Goal: Task Accomplishment & Management: Manage account settings

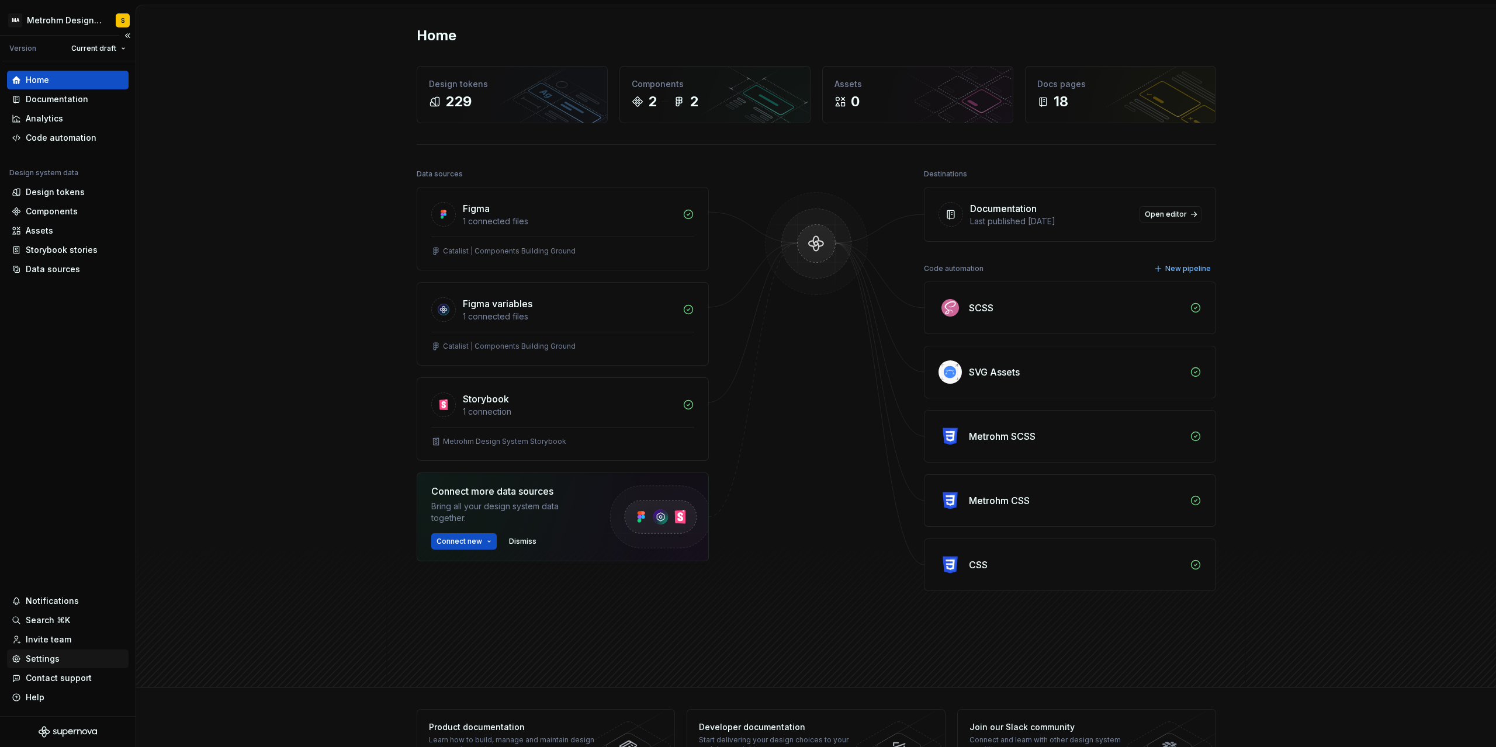
click at [48, 660] on div "Settings" at bounding box center [43, 659] width 34 height 12
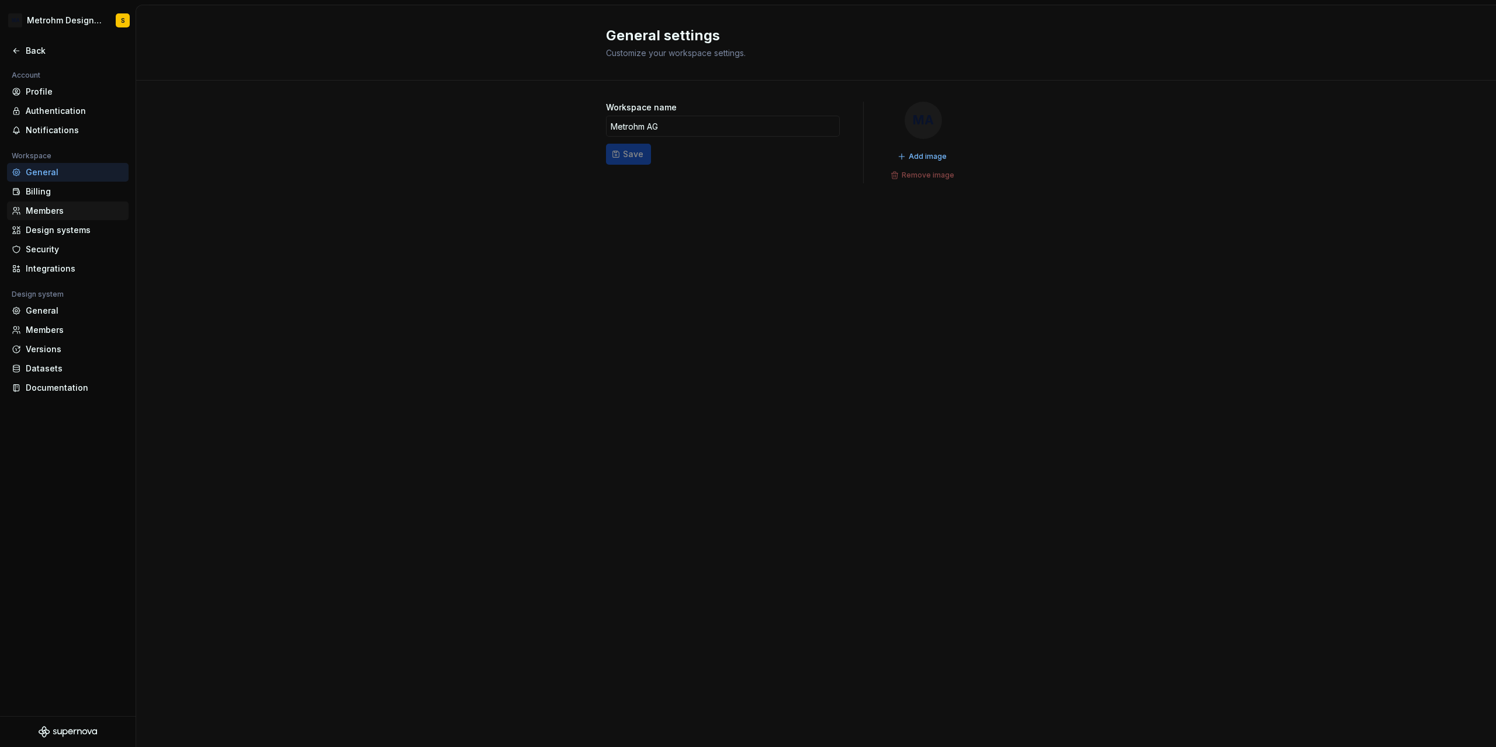
click at [47, 211] on div "Members" at bounding box center [75, 211] width 98 height 12
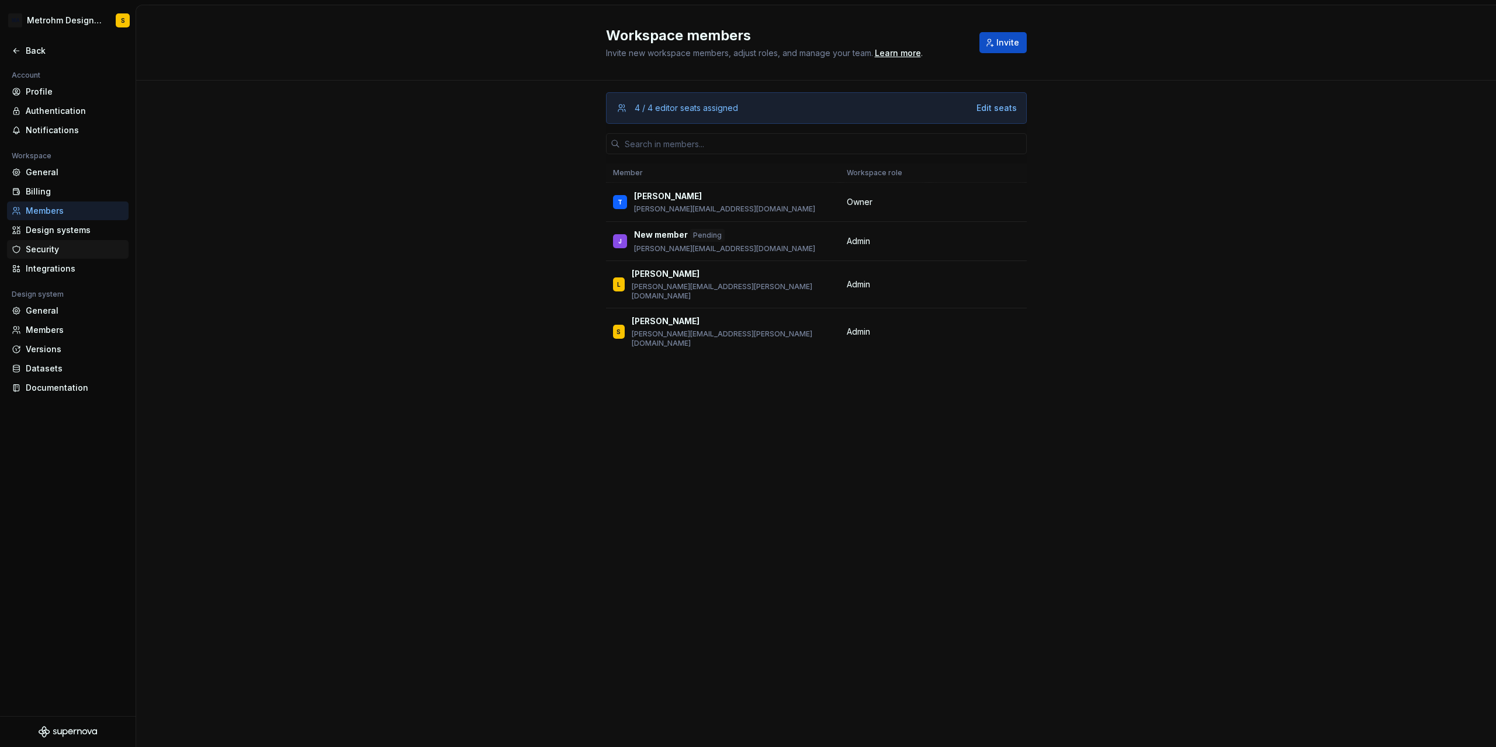
click at [44, 252] on div "Security" at bounding box center [75, 250] width 98 height 12
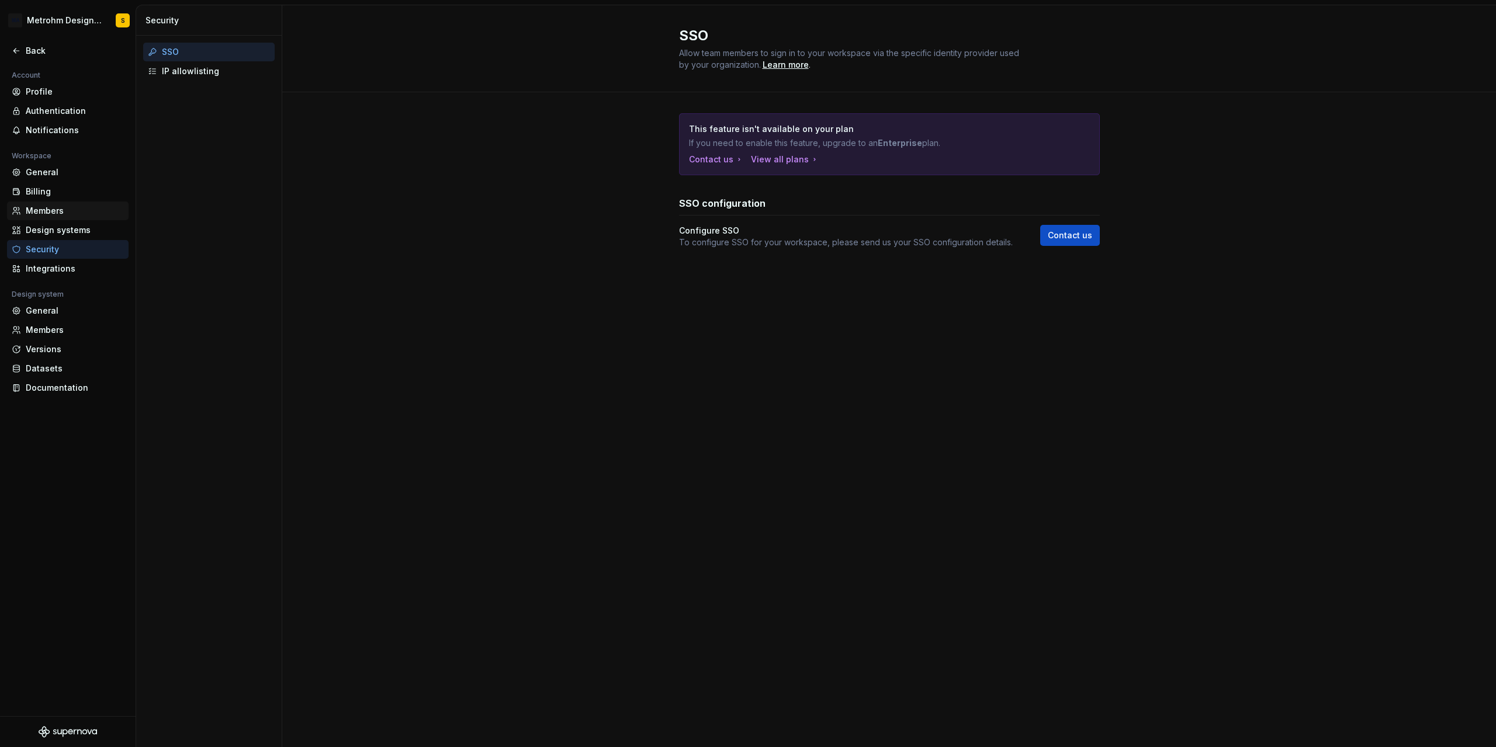
click at [54, 209] on div "Members" at bounding box center [75, 211] width 98 height 12
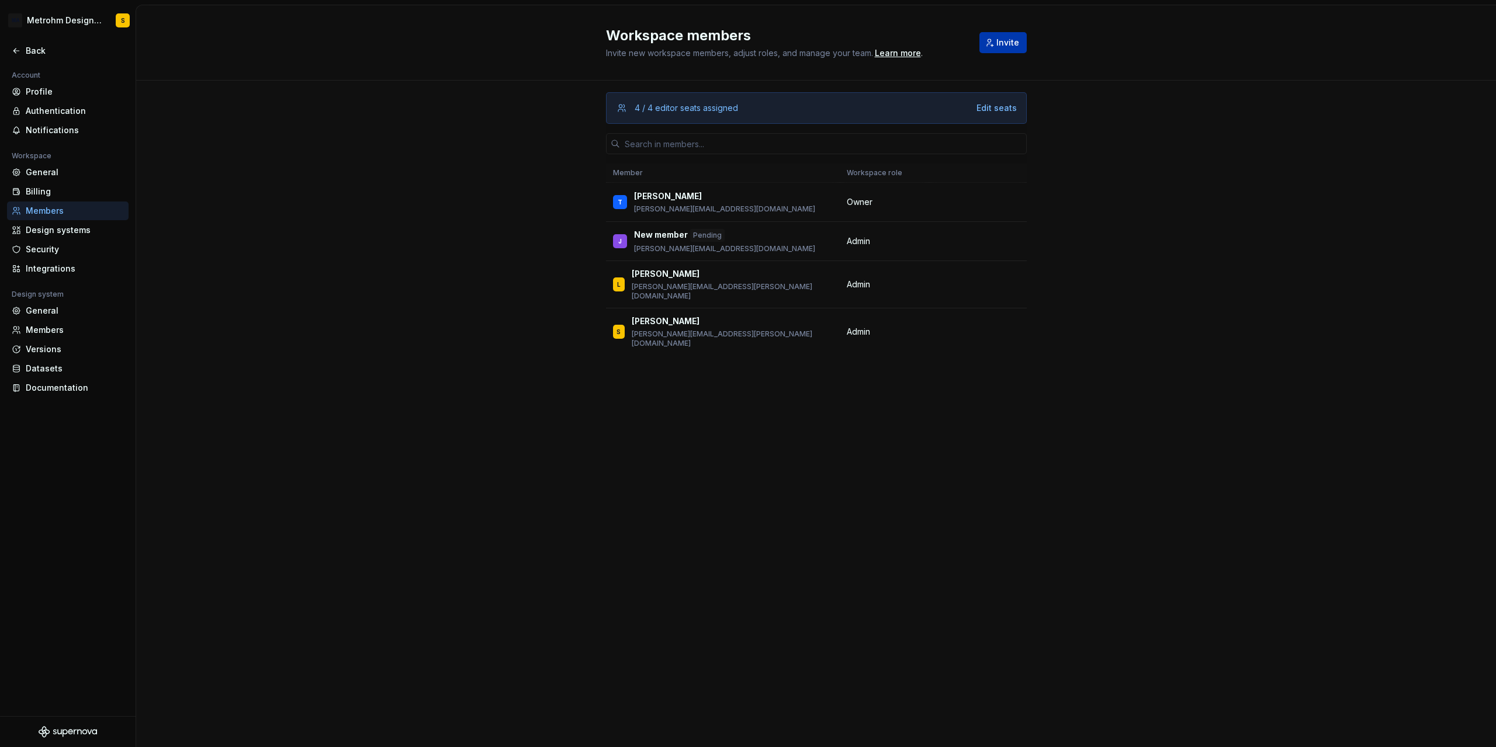
click at [1005, 47] on span "Invite" at bounding box center [1007, 43] width 23 height 12
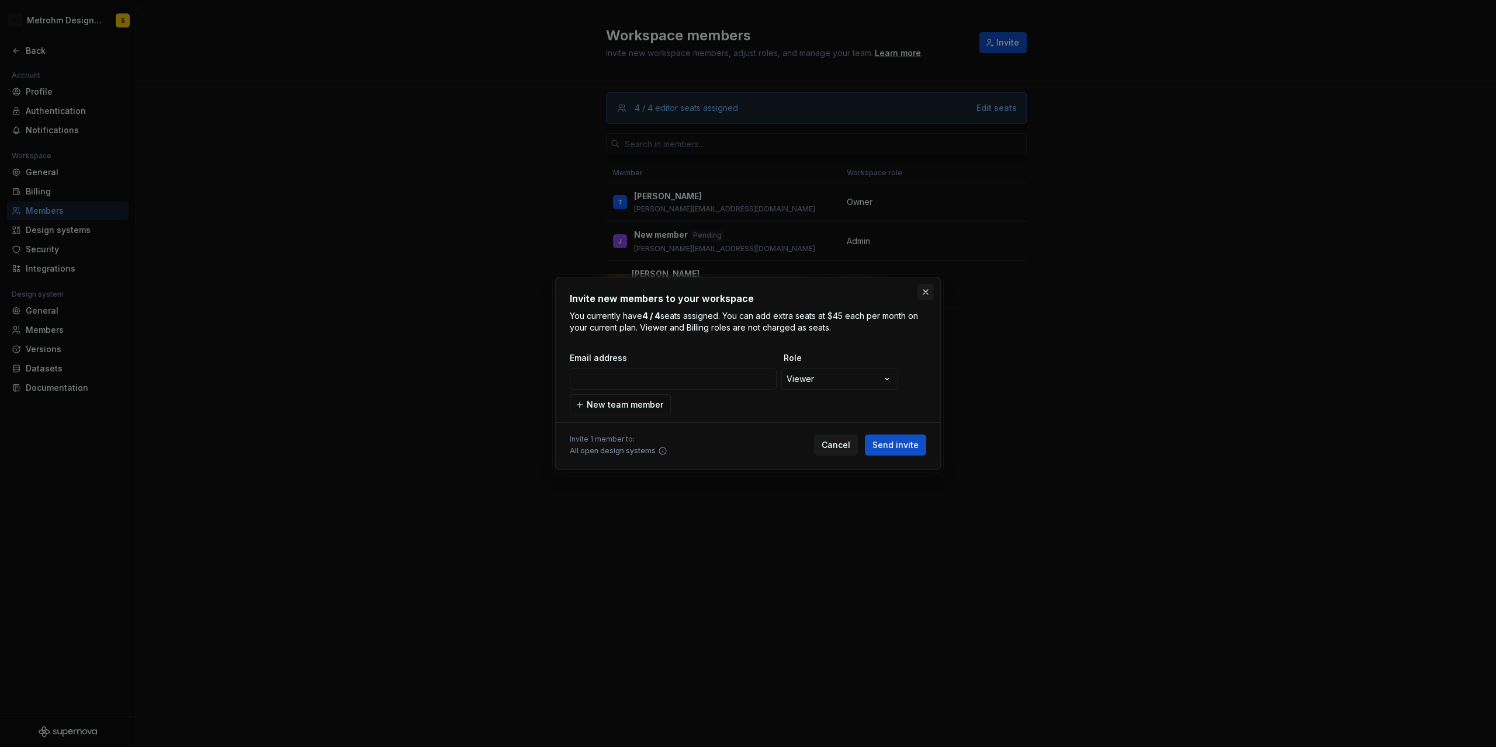
click at [927, 296] on button "button" at bounding box center [925, 292] width 16 height 16
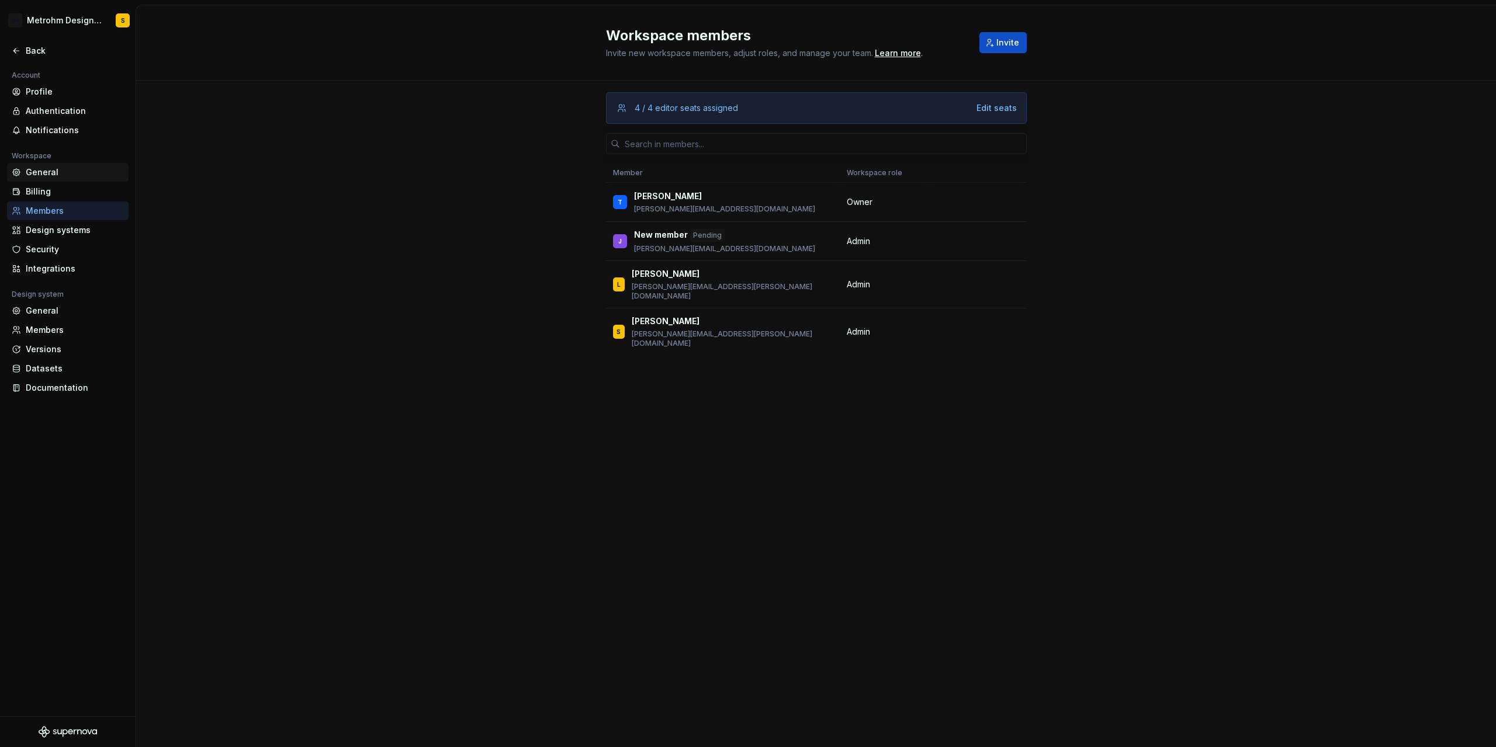
click at [61, 179] on div "General" at bounding box center [68, 172] width 122 height 19
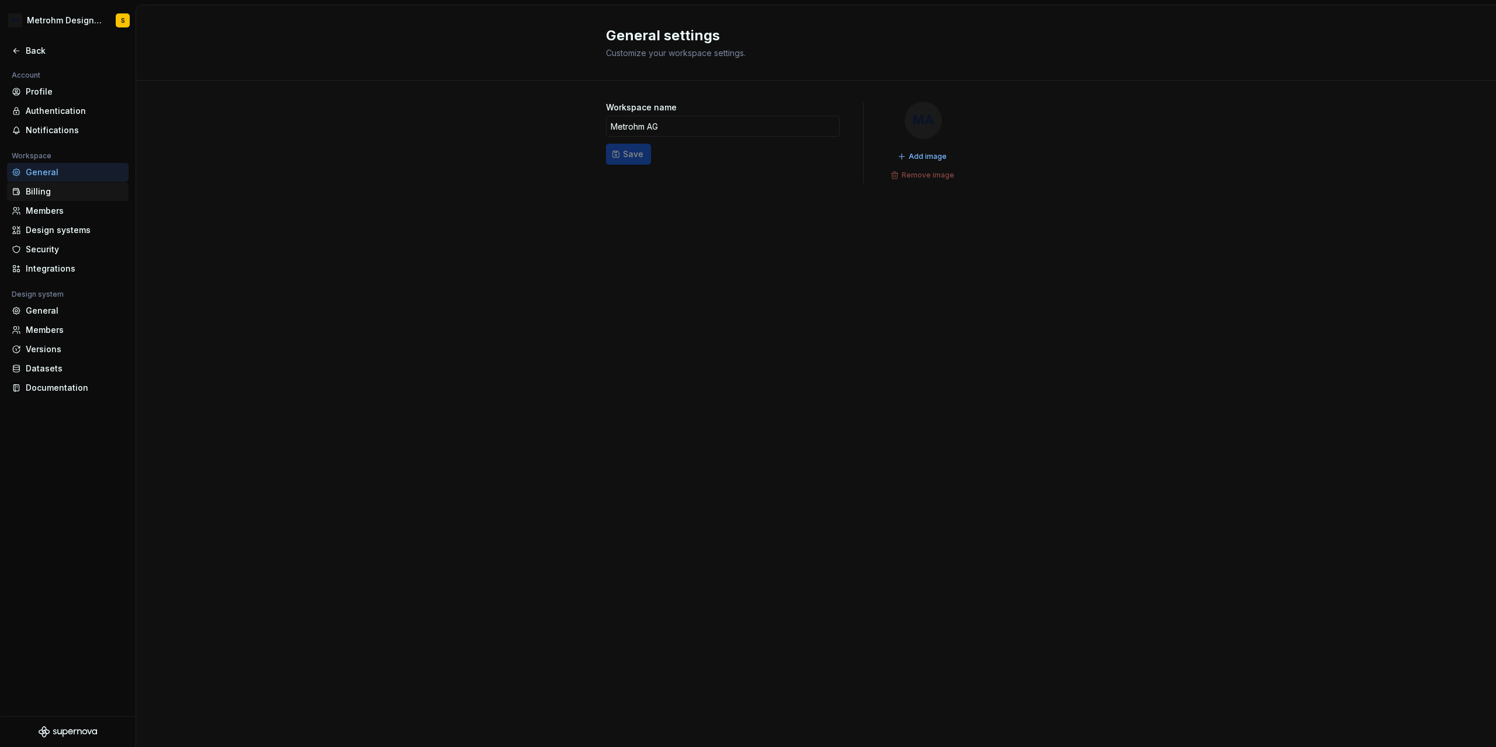
click at [63, 189] on div "Billing" at bounding box center [75, 192] width 98 height 12
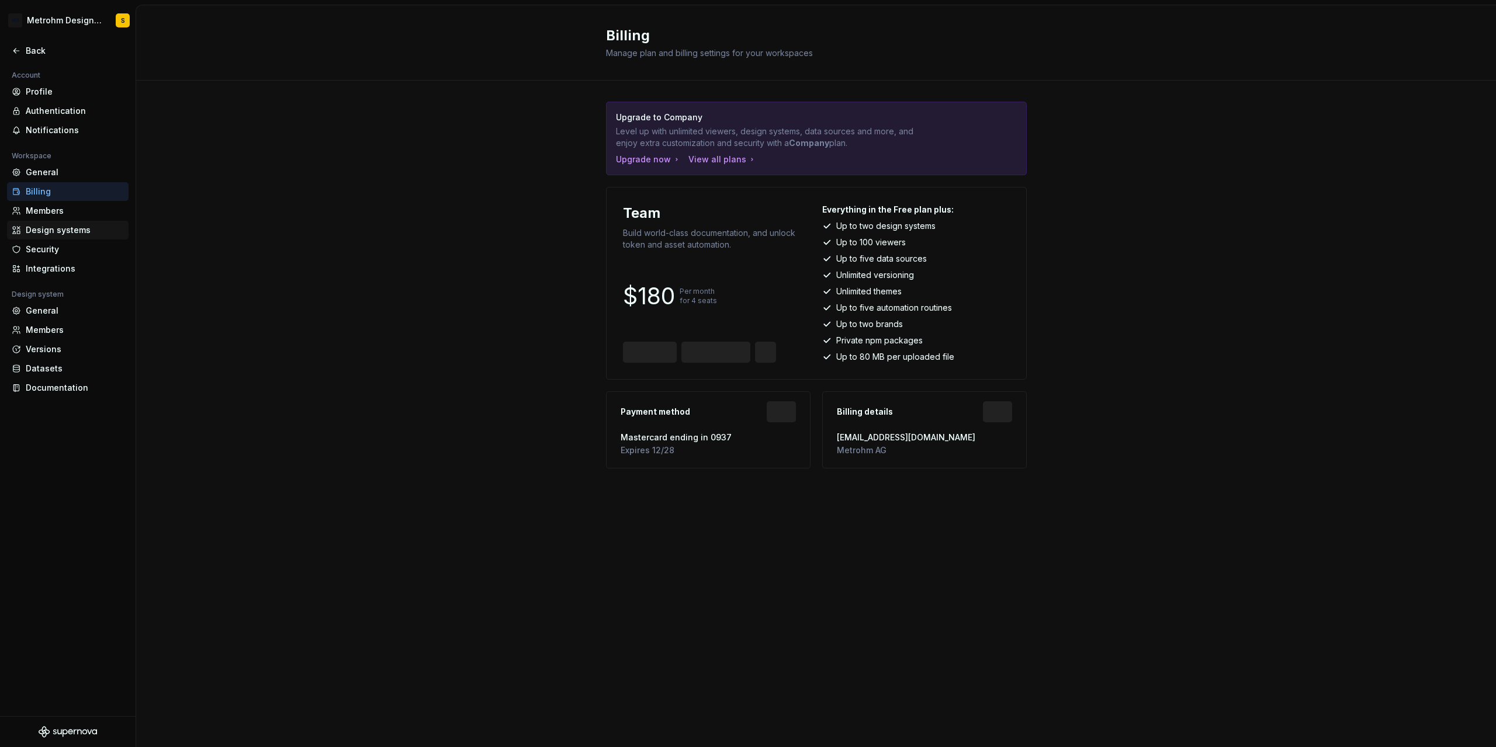
click at [71, 228] on div "Design systems" at bounding box center [75, 230] width 98 height 12
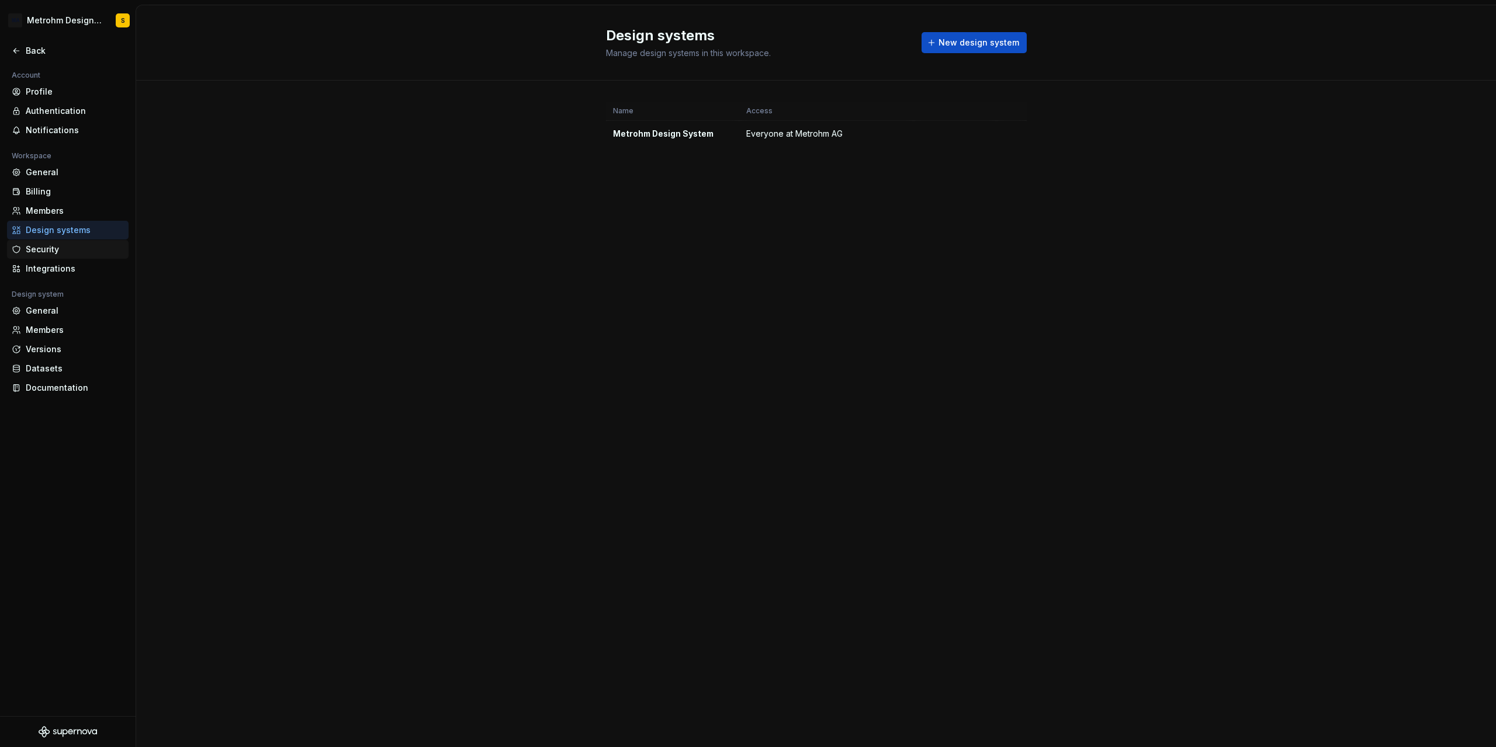
click at [67, 248] on div "Security" at bounding box center [75, 250] width 98 height 12
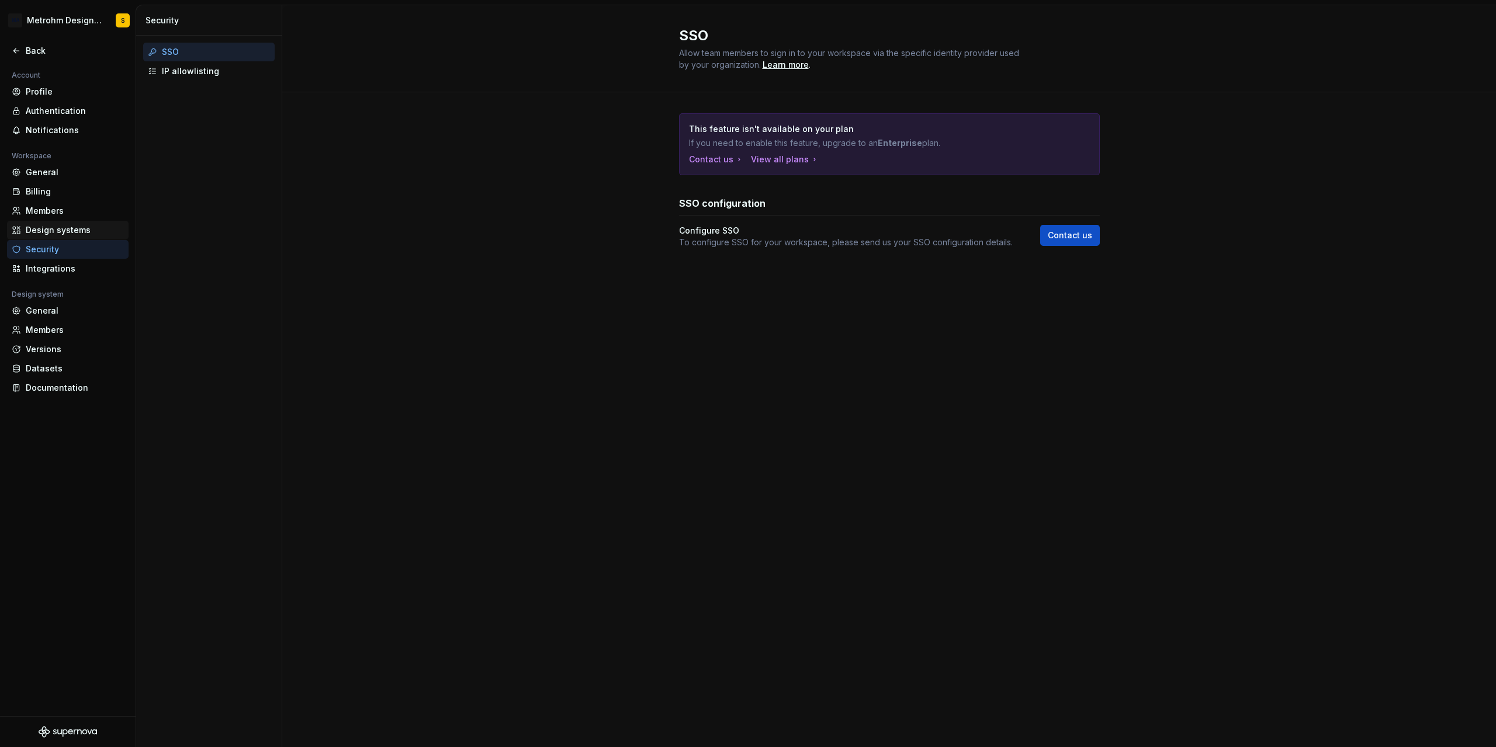
click at [54, 232] on div "Design systems" at bounding box center [75, 230] width 98 height 12
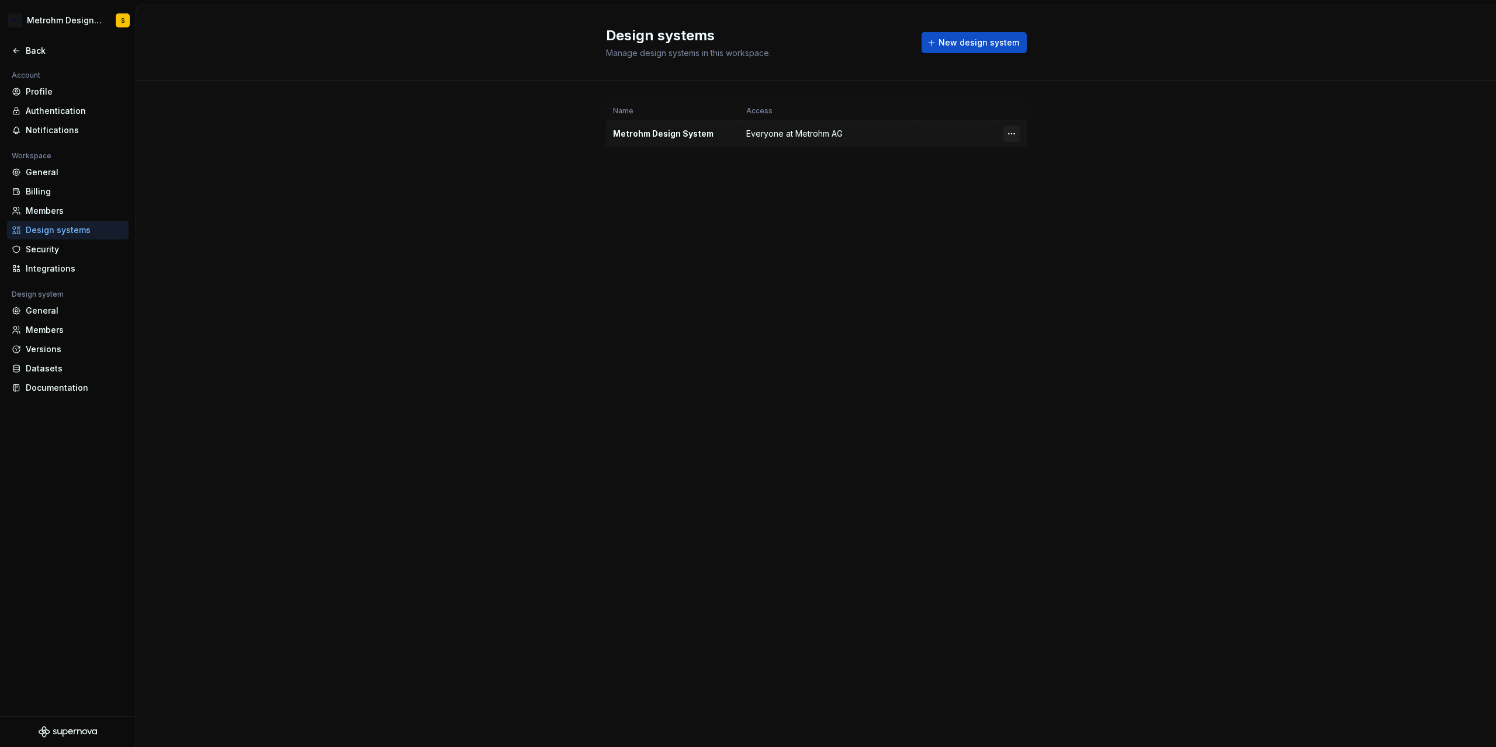
click at [1016, 134] on html "MA Metrohm Design System S Back Account Profile Authentication Notifications Wo…" at bounding box center [748, 373] width 1496 height 747
click at [1040, 176] on div "Design system settings" at bounding box center [1080, 175] width 111 height 12
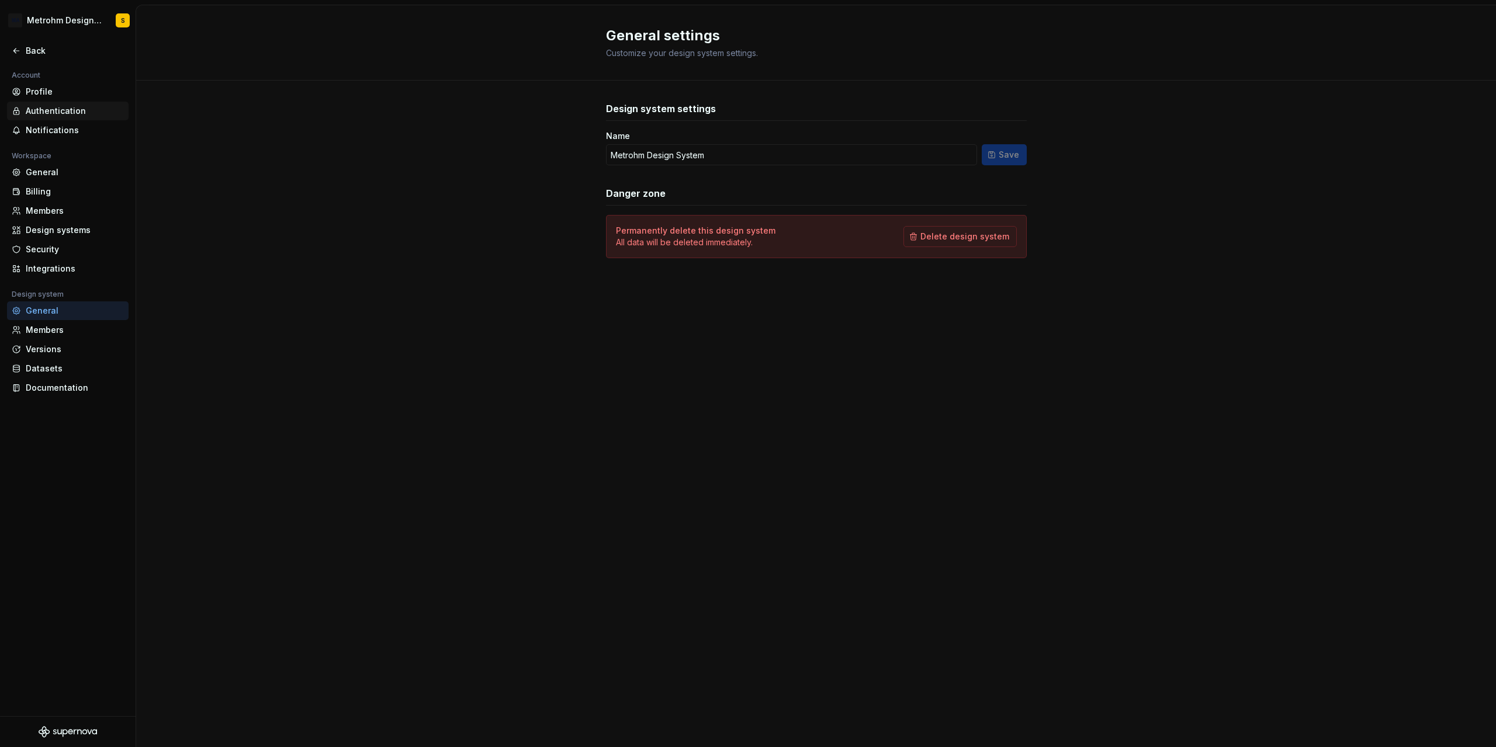
click at [67, 117] on div "Authentication" at bounding box center [75, 111] width 98 height 12
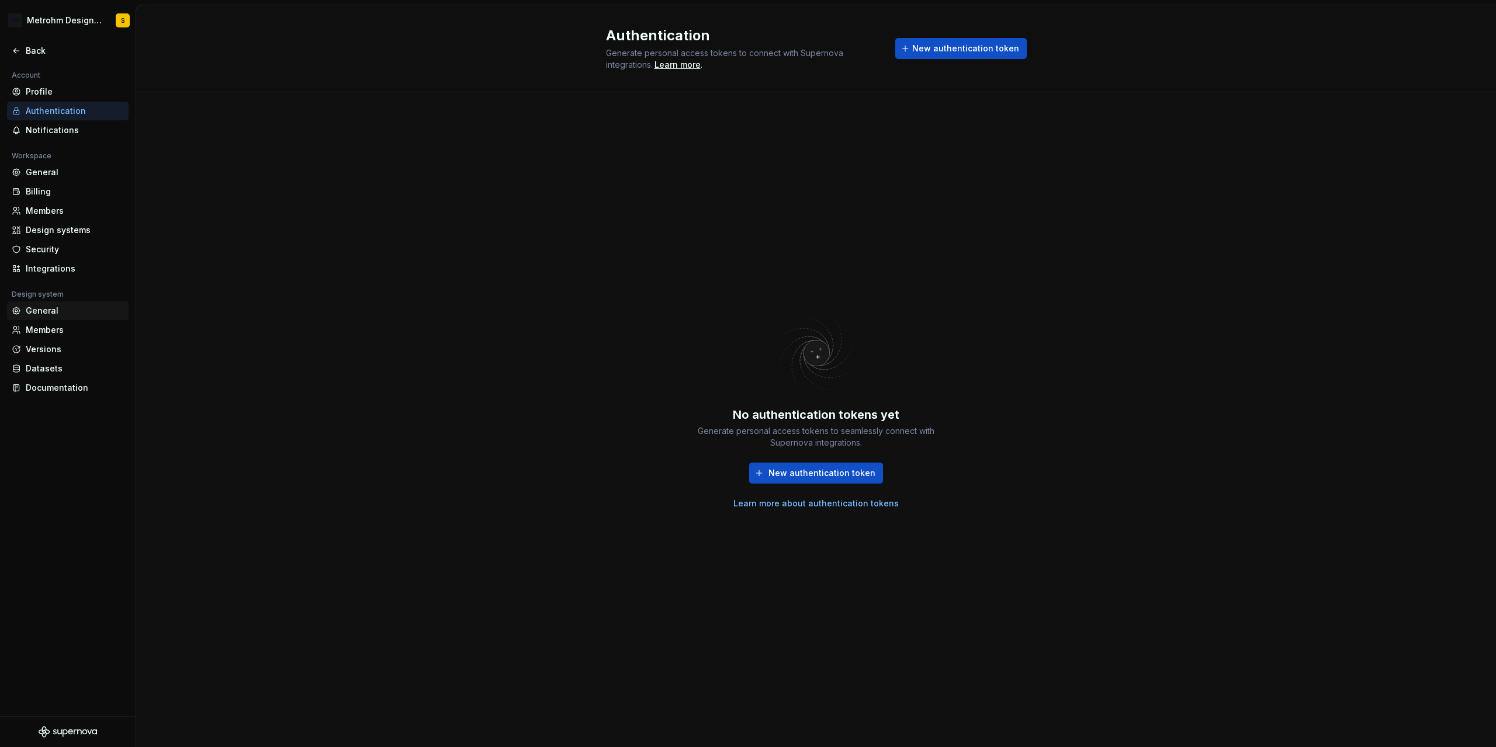
click at [55, 310] on div "General" at bounding box center [75, 311] width 98 height 12
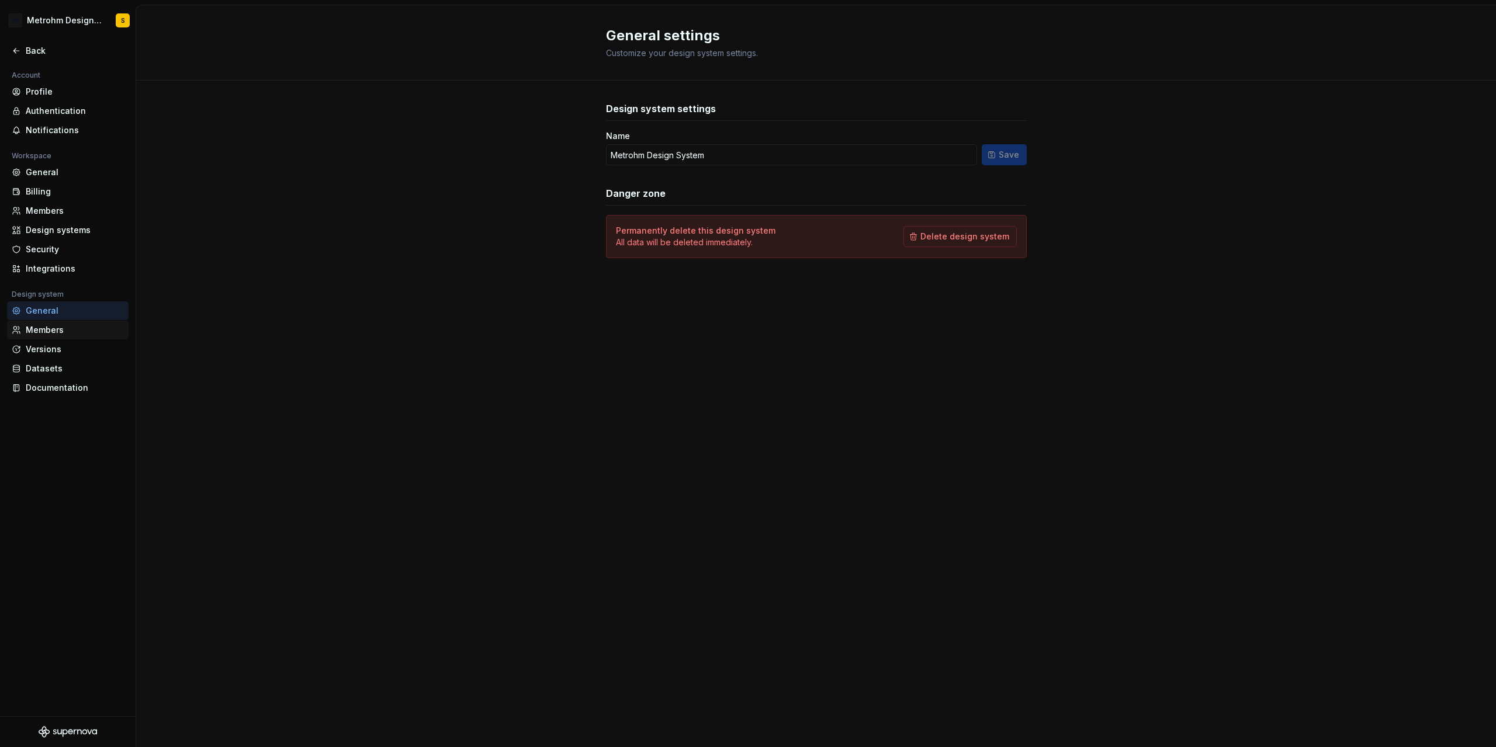
click at [42, 334] on div "Members" at bounding box center [75, 330] width 98 height 12
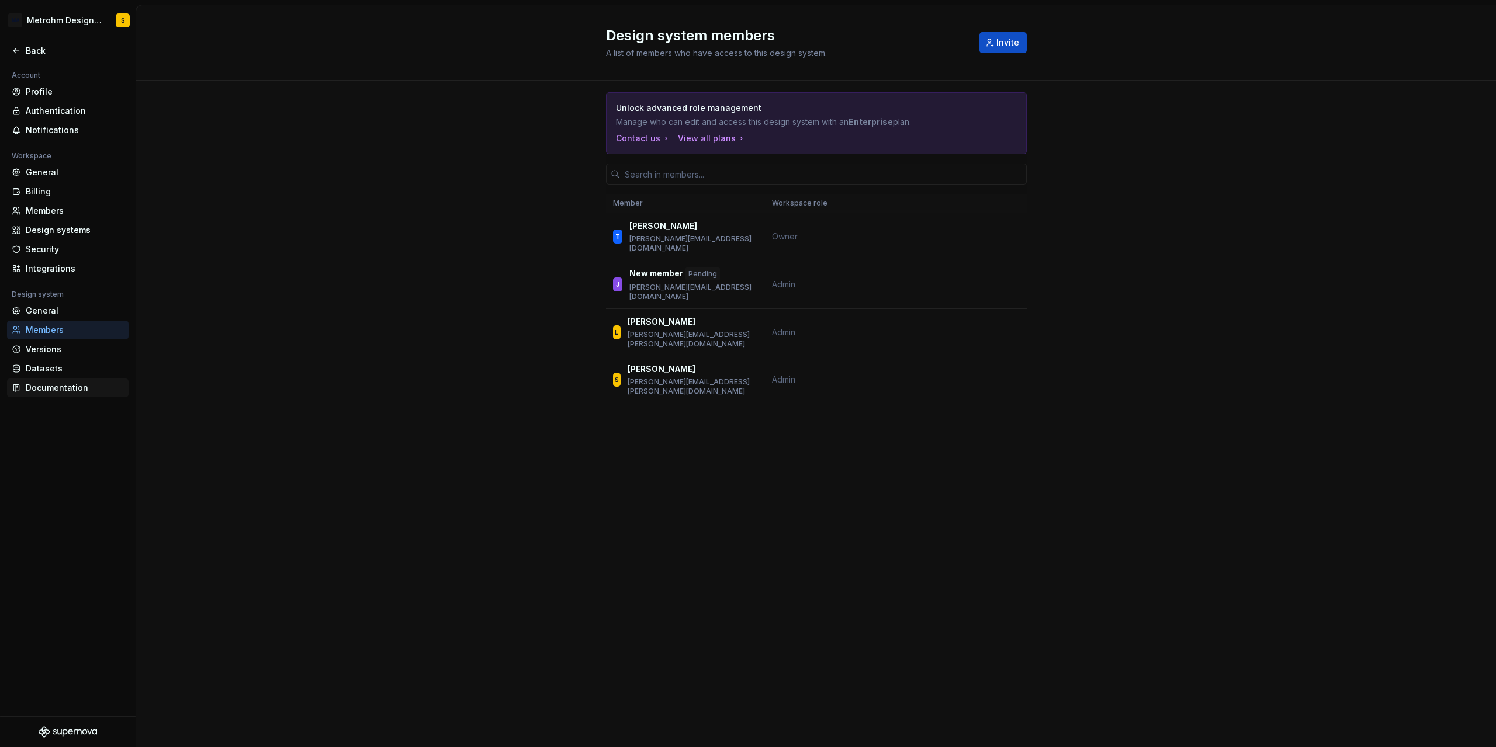
click at [58, 386] on div "Documentation" at bounding box center [75, 388] width 98 height 12
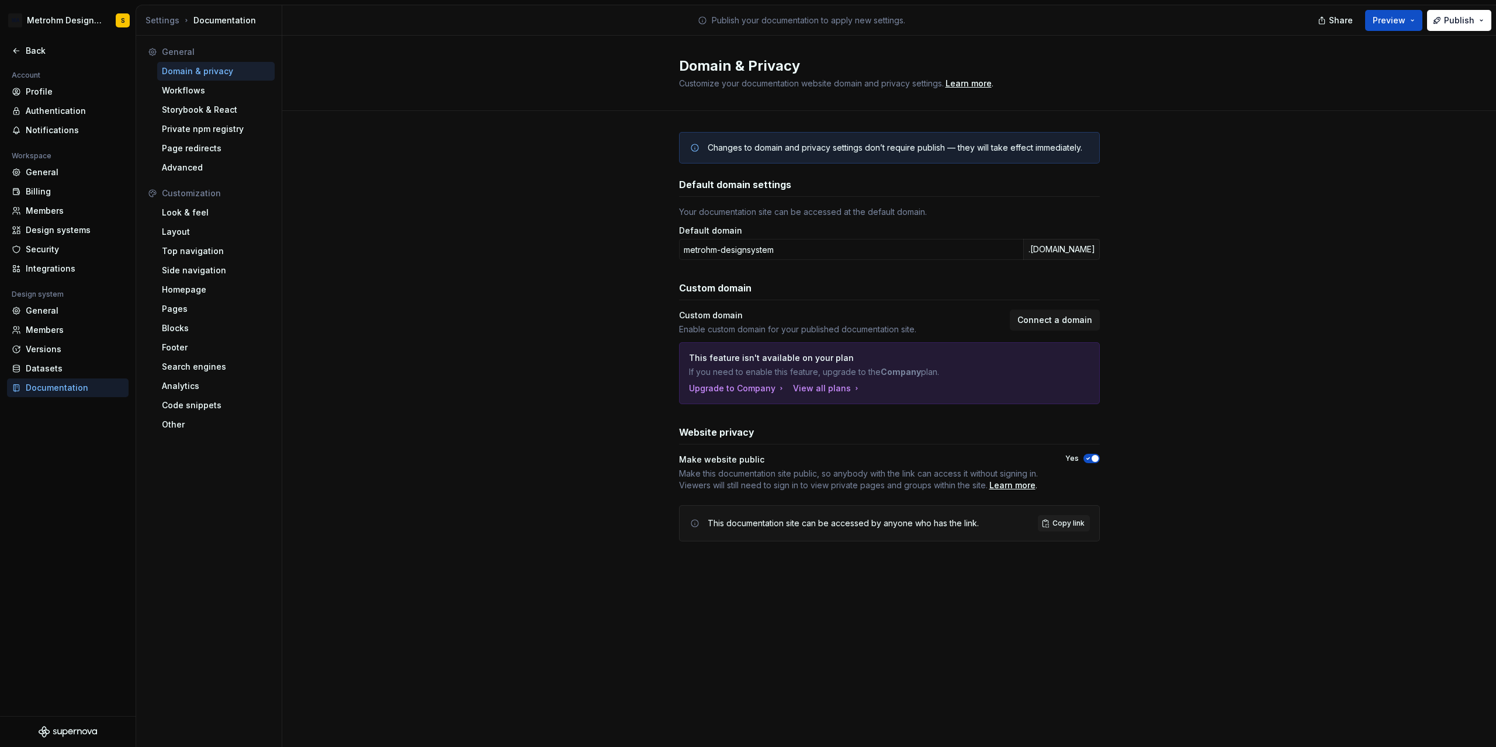
click at [1093, 458] on span "button" at bounding box center [1094, 458] width 7 height 7
click at [1092, 457] on button "No" at bounding box center [1091, 458] width 16 height 9
click at [1156, 481] on div "Changes to domain and privacy settings don’t require publish — they will take e…" at bounding box center [888, 348] width 1213 height 475
click at [1469, 17] on span "Publish" at bounding box center [1459, 21] width 30 height 12
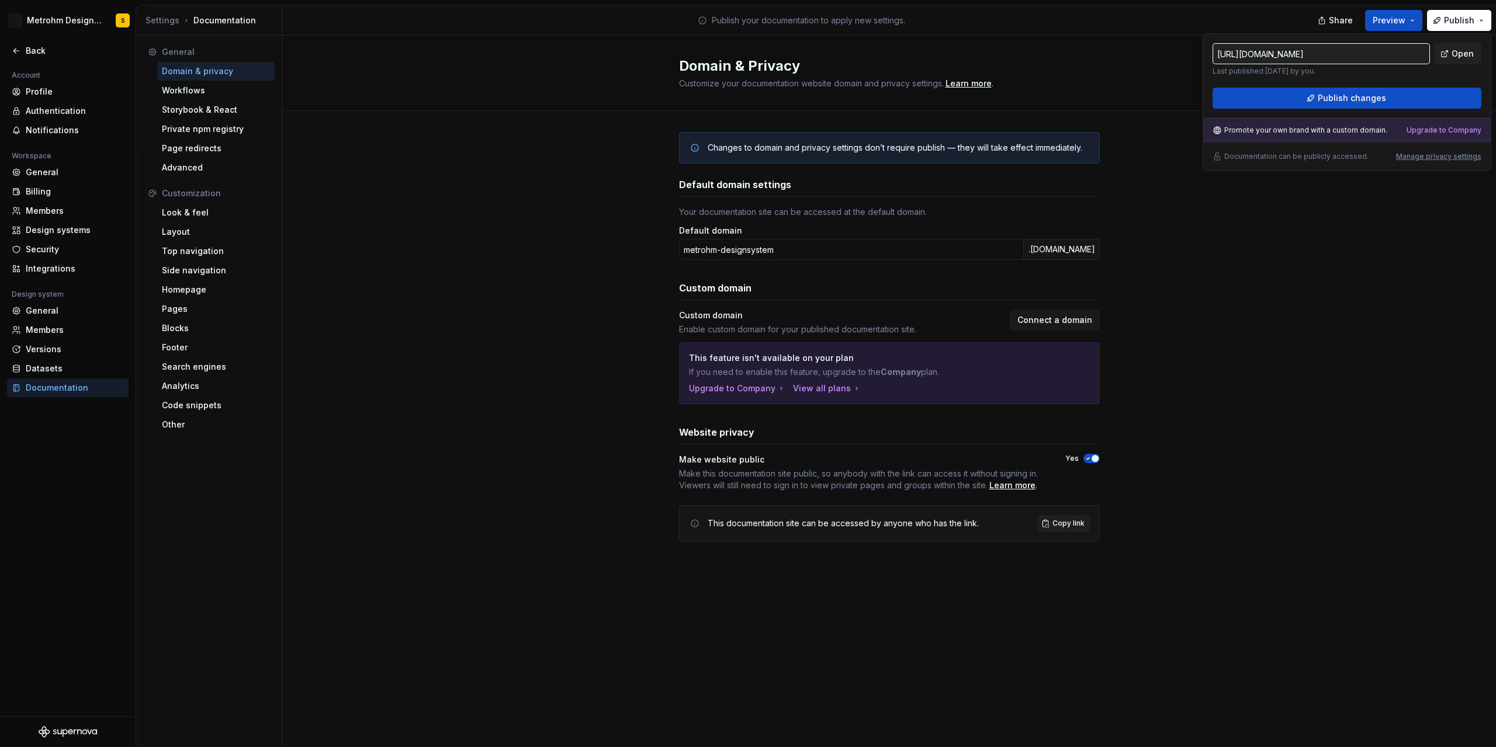
click at [1387, 52] on input "[URL][DOMAIN_NAME]" at bounding box center [1320, 53] width 217 height 21
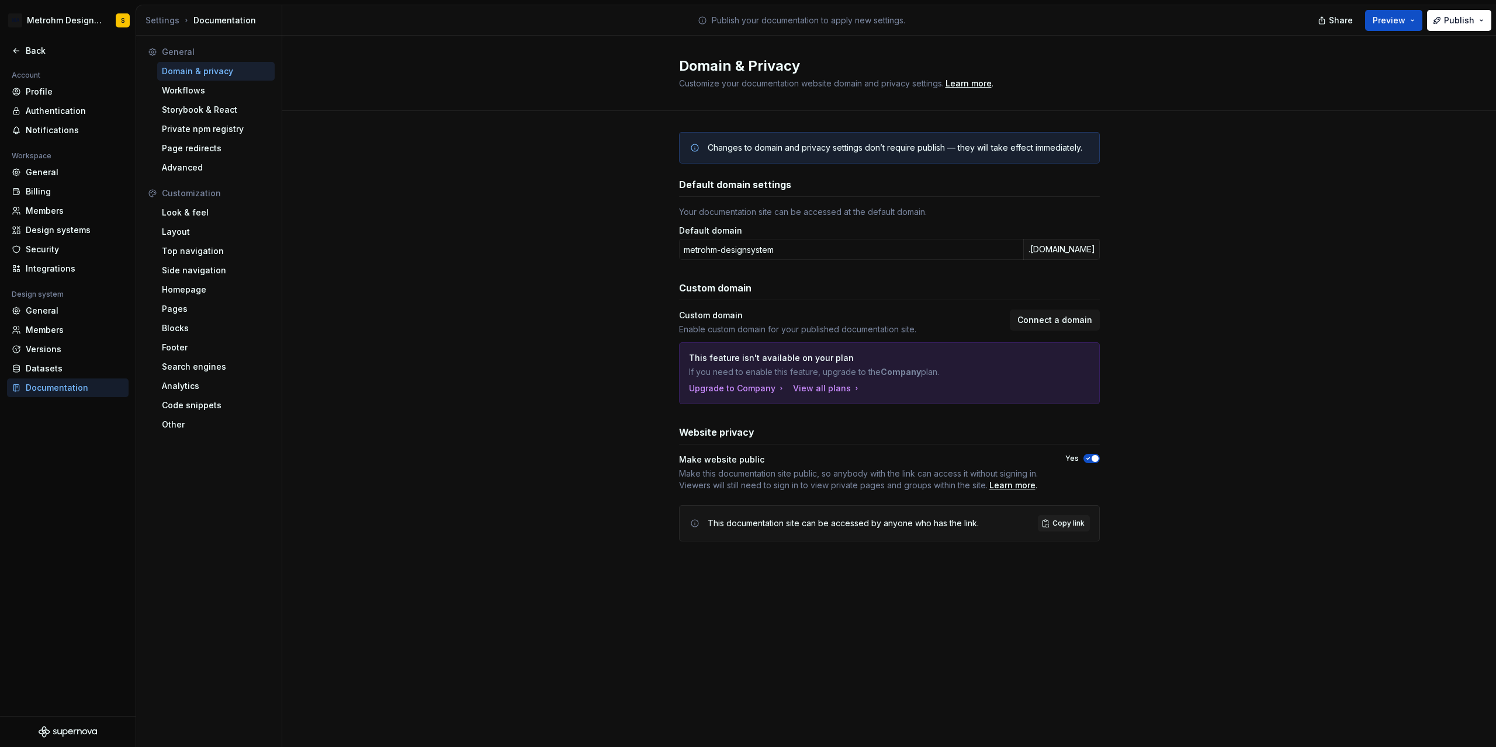
click at [1346, 282] on div "Changes to domain and privacy settings don’t require publish — they will take e…" at bounding box center [888, 348] width 1213 height 475
click at [1095, 457] on span "button" at bounding box center [1094, 458] width 7 height 7
click at [53, 334] on div "Members" at bounding box center [75, 330] width 98 height 12
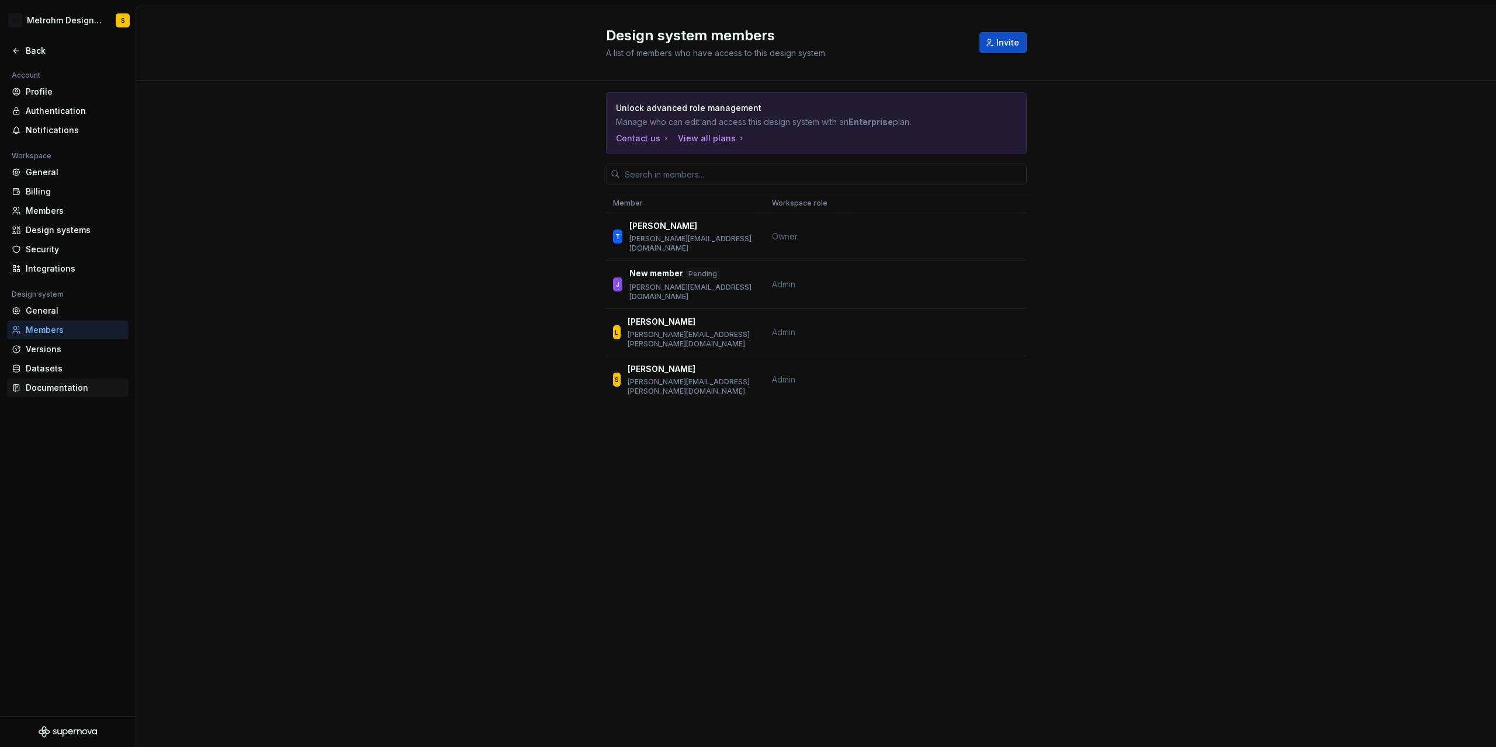
click at [57, 393] on div "Documentation" at bounding box center [75, 388] width 98 height 12
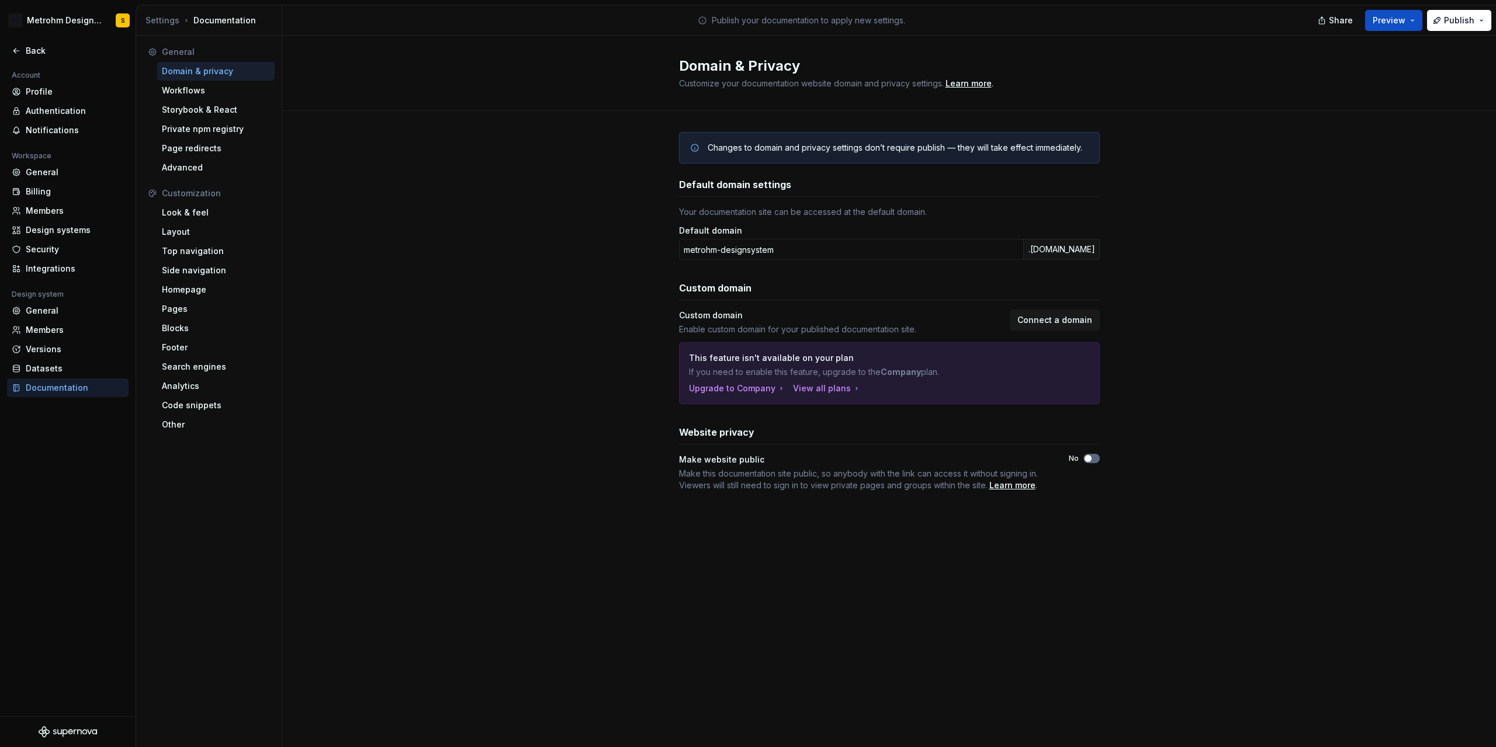
click at [1095, 462] on button "No" at bounding box center [1091, 458] width 16 height 9
click at [1090, 460] on span "button" at bounding box center [1087, 458] width 7 height 7
